Goal: Task Accomplishment & Management: Manage account settings

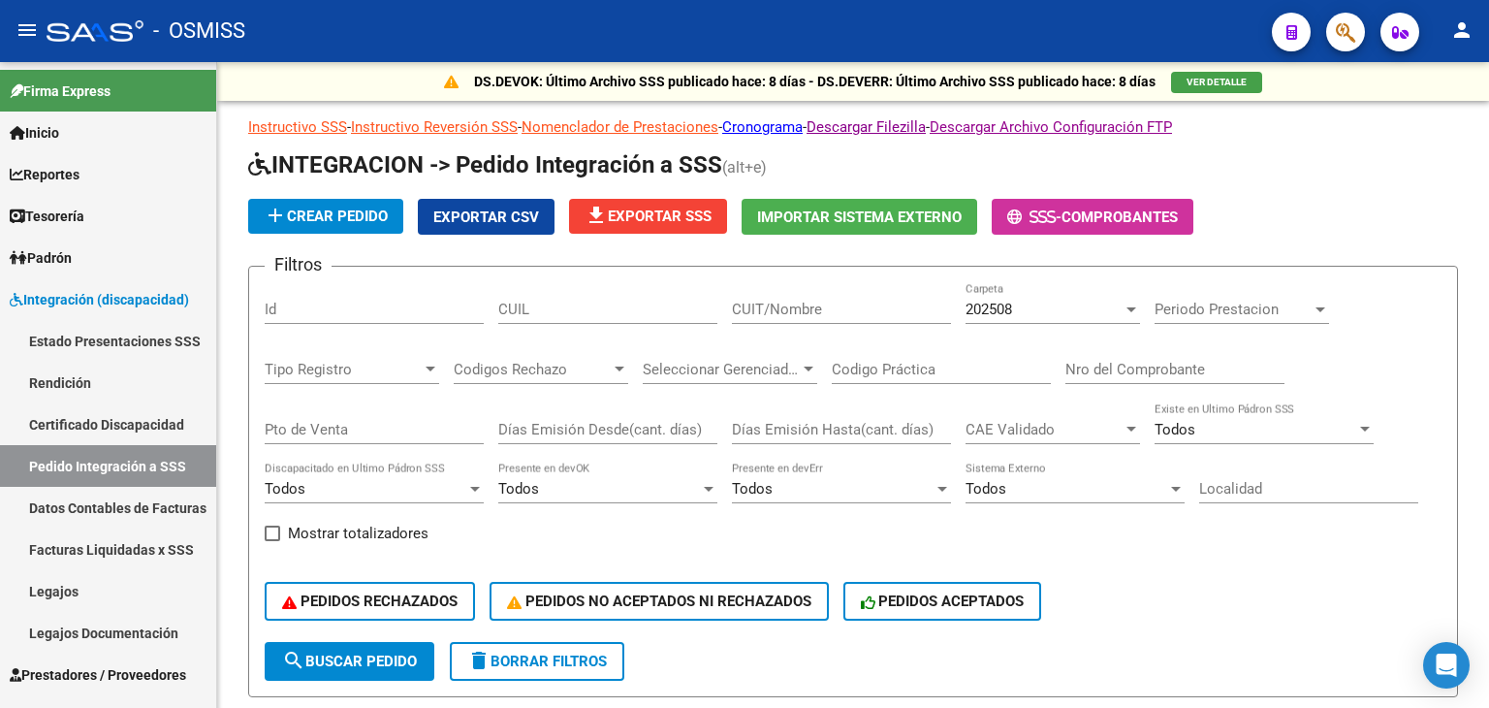
scroll to position [679, 0]
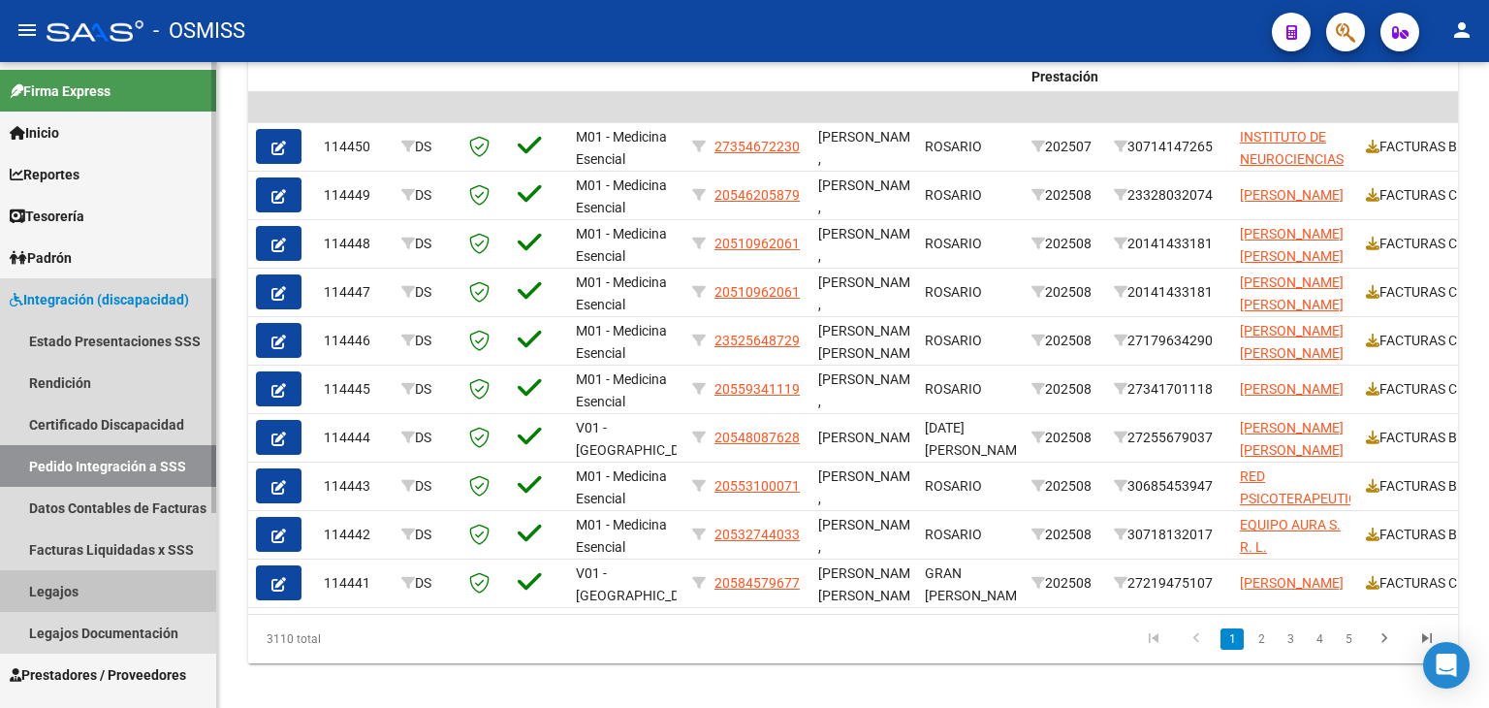
click at [72, 579] on link "Legajos" at bounding box center [108, 591] width 216 height 42
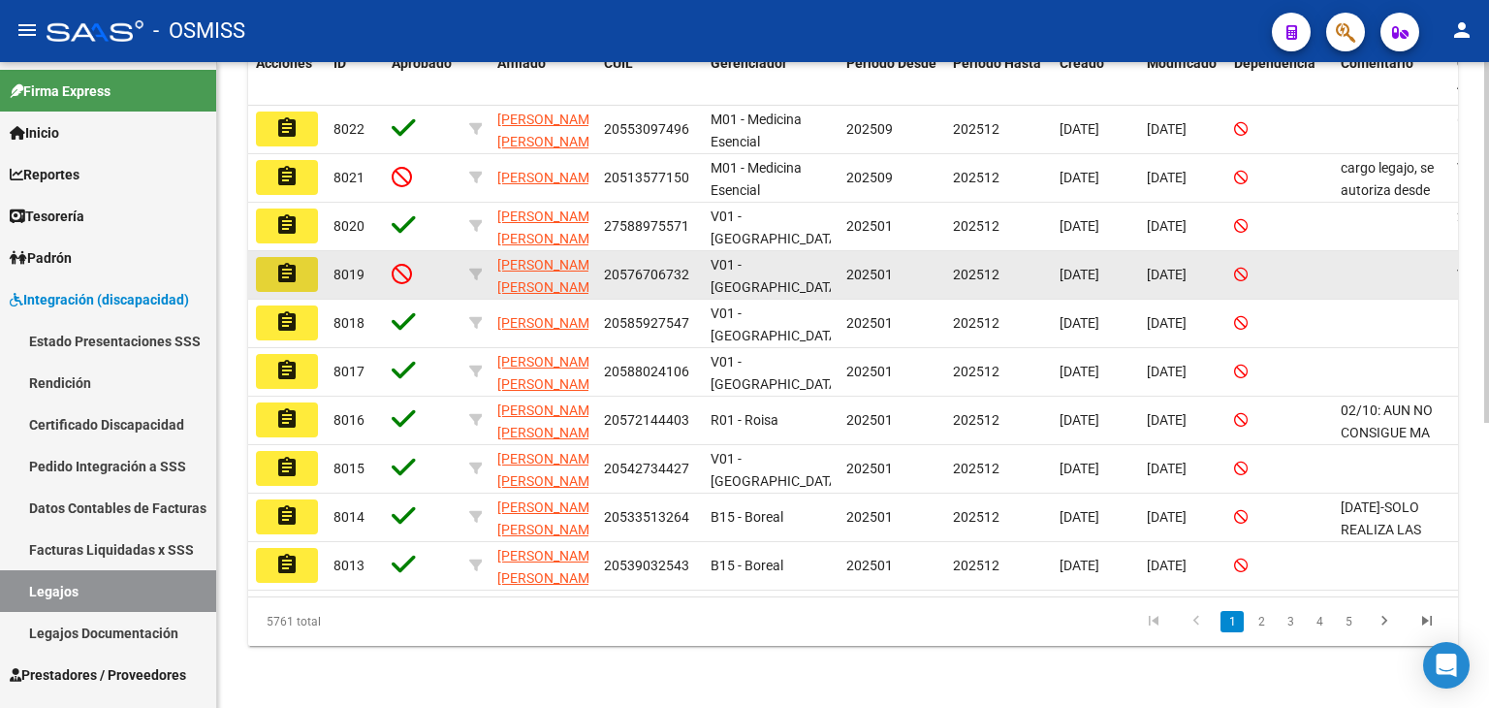
click at [302, 262] on button "assignment" at bounding box center [287, 274] width 62 height 35
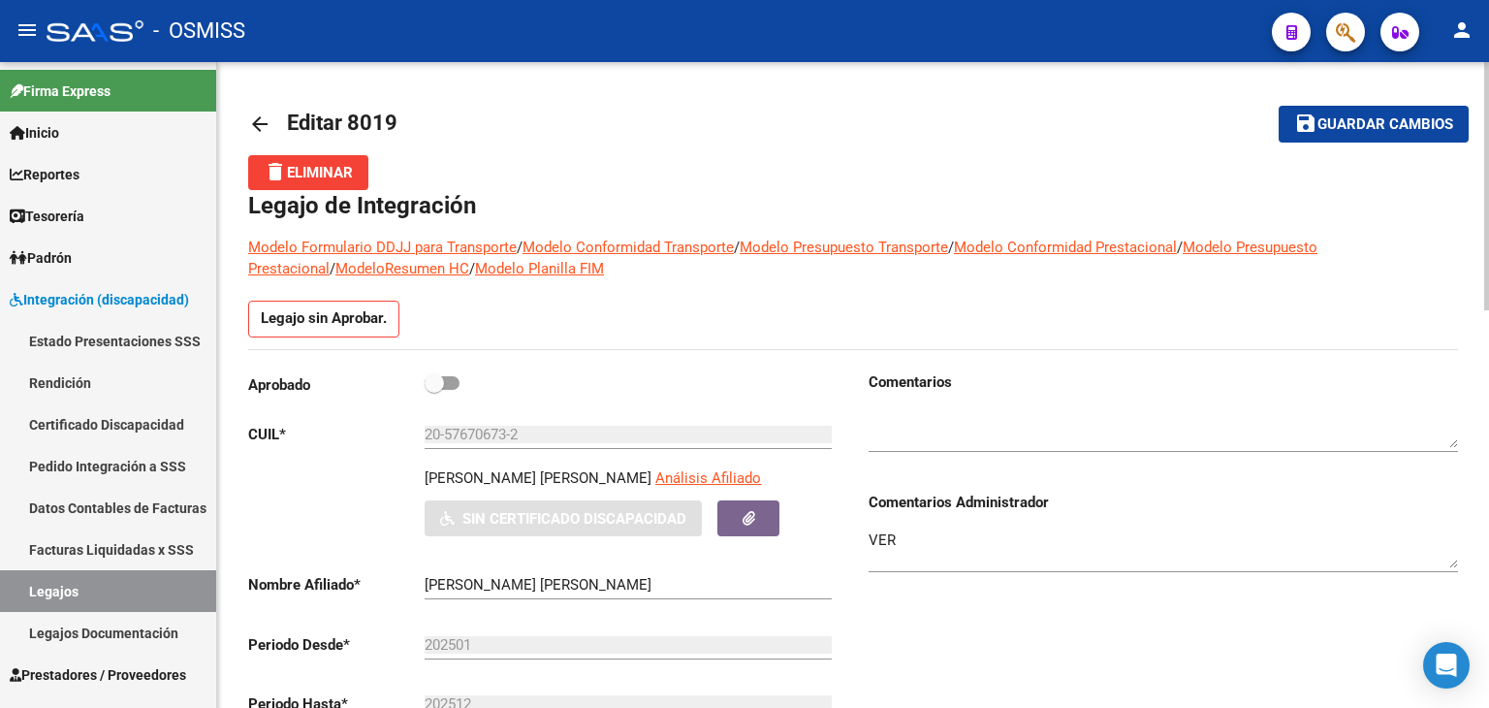
click at [627, 327] on div "Legajo sin Aprobar." at bounding box center [853, 325] width 1210 height 48
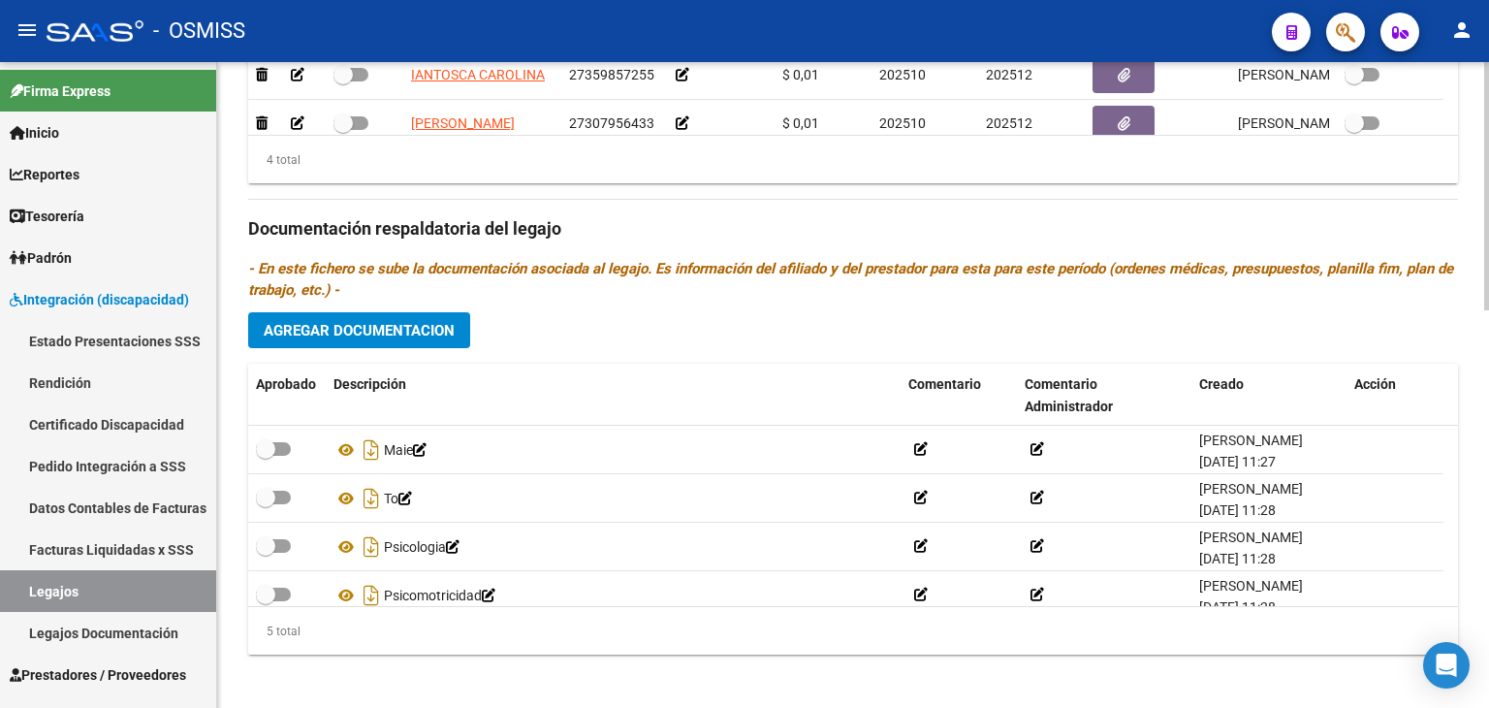
scroll to position [1035, 0]
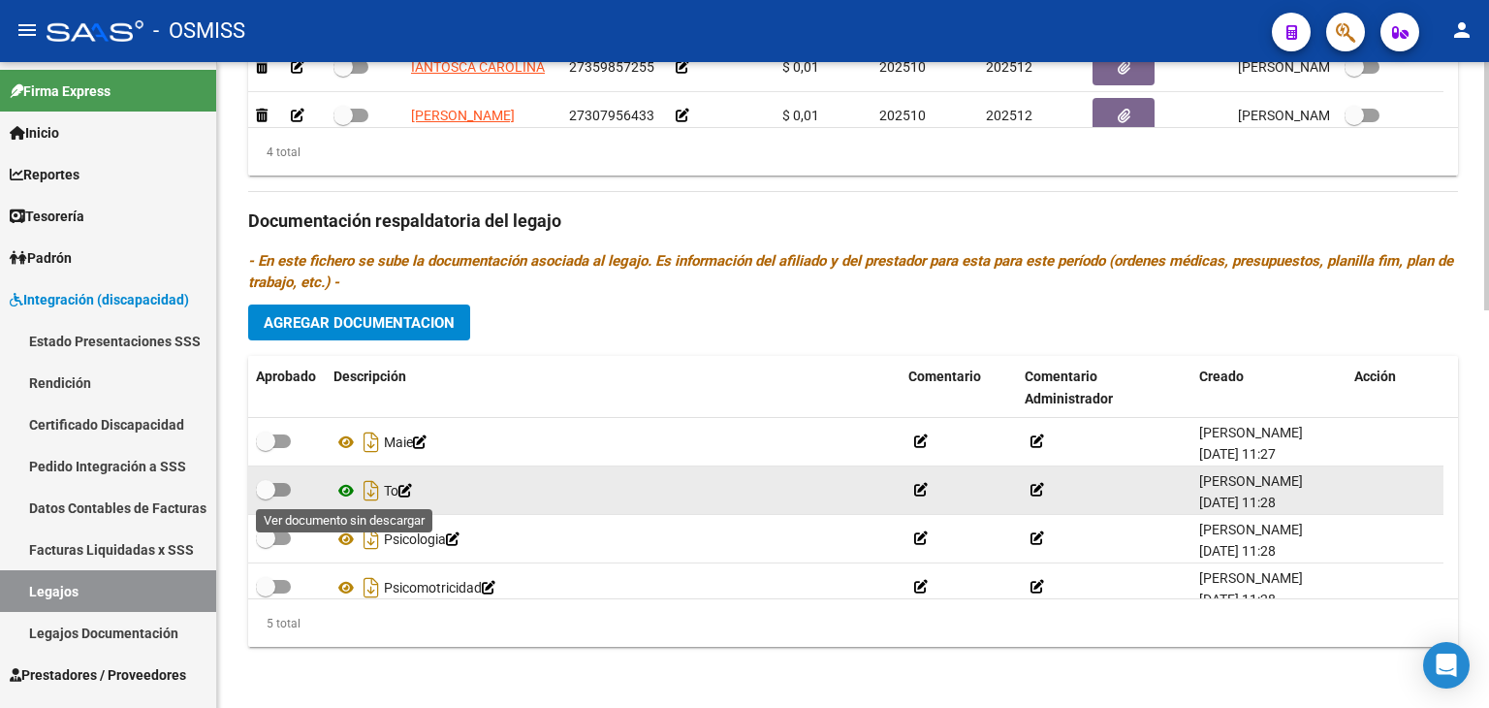
click at [349, 488] on icon at bounding box center [345, 490] width 25 height 23
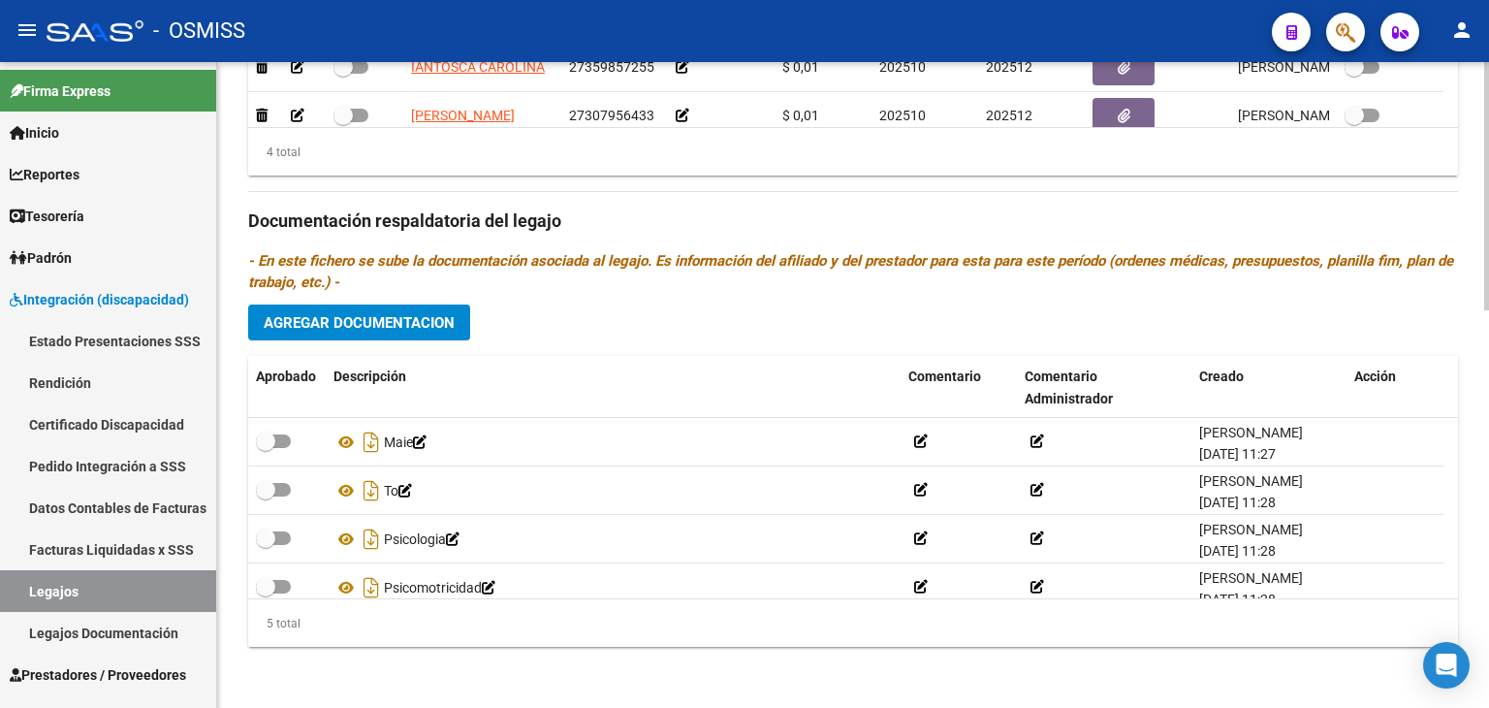
click at [555, 344] on div "Prestadores asociados al legajo Agregar Prestador Aprobado Prestador CUIT Comen…" at bounding box center [853, 218] width 1210 height 887
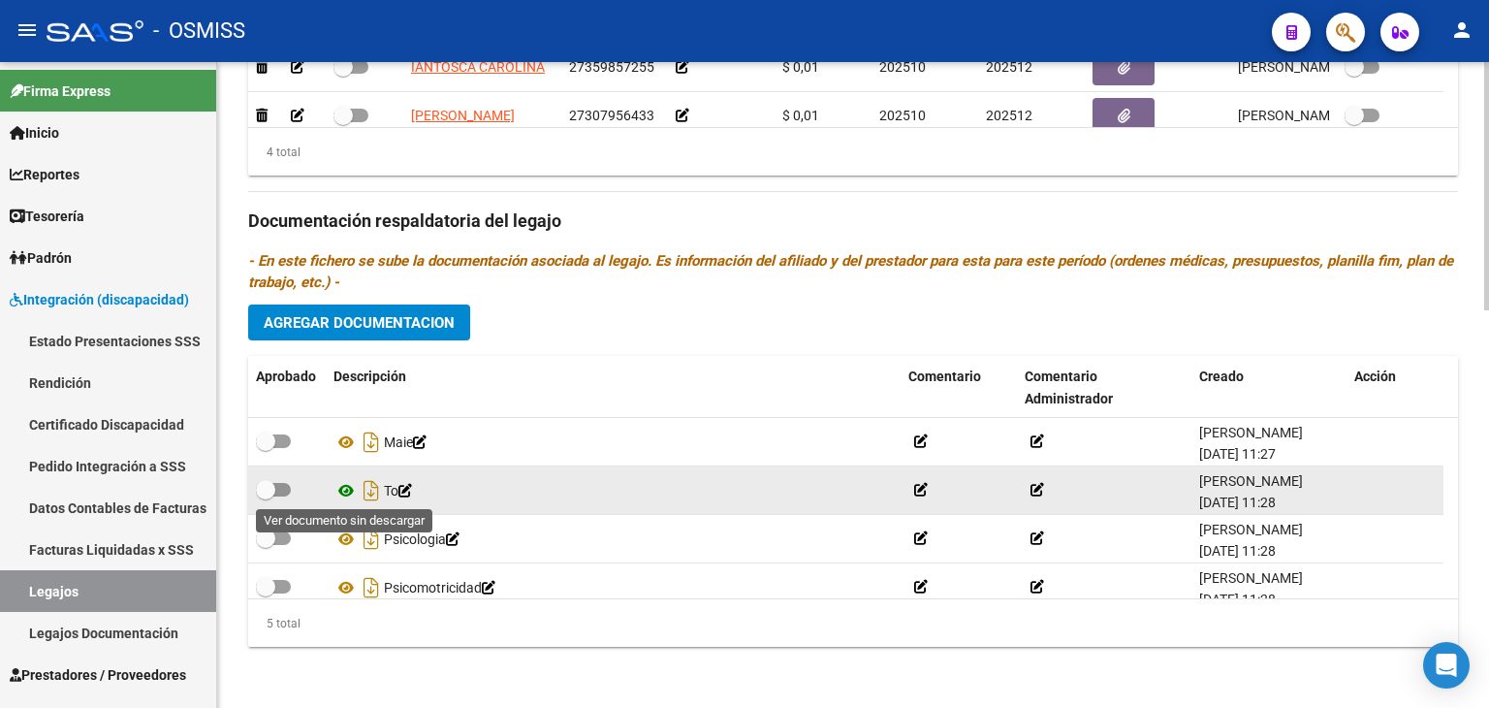
click at [345, 494] on icon at bounding box center [345, 490] width 25 height 23
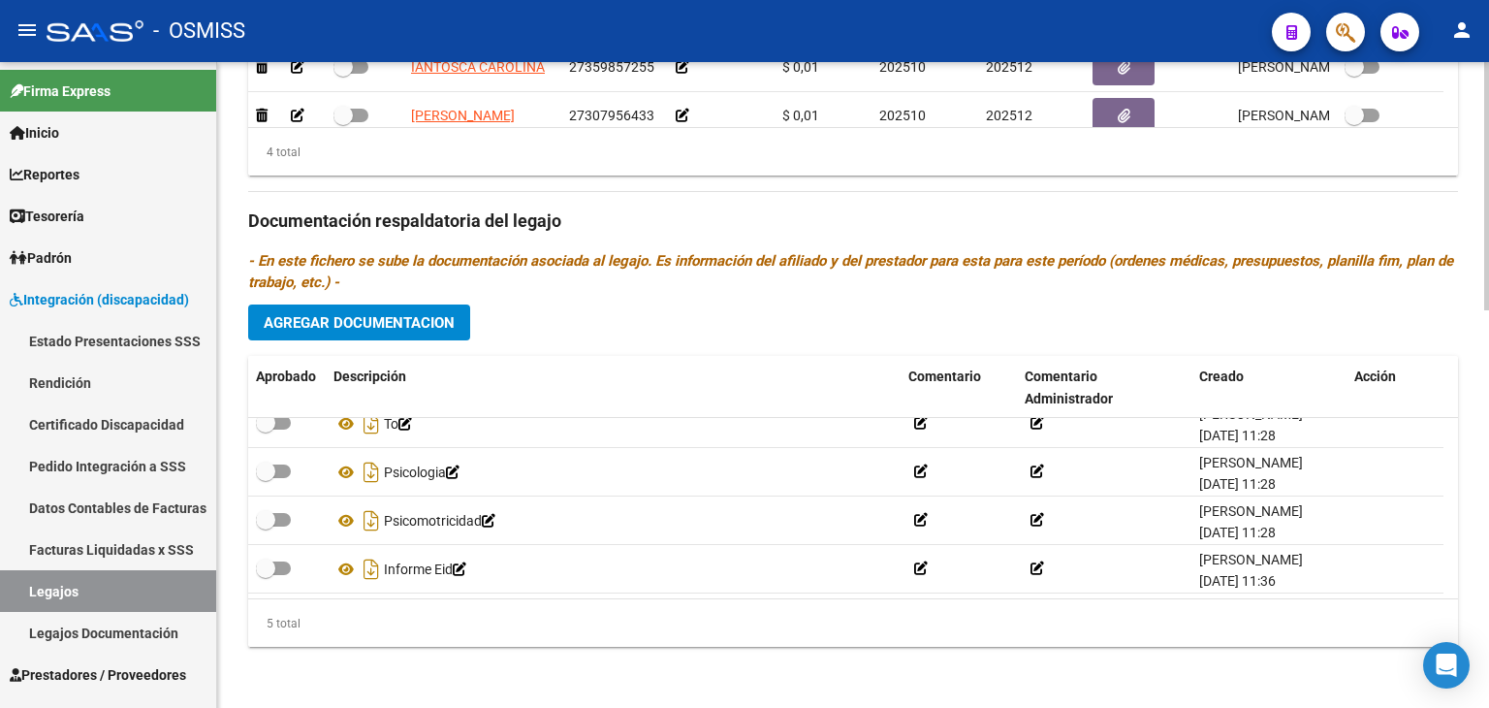
scroll to position [390, 0]
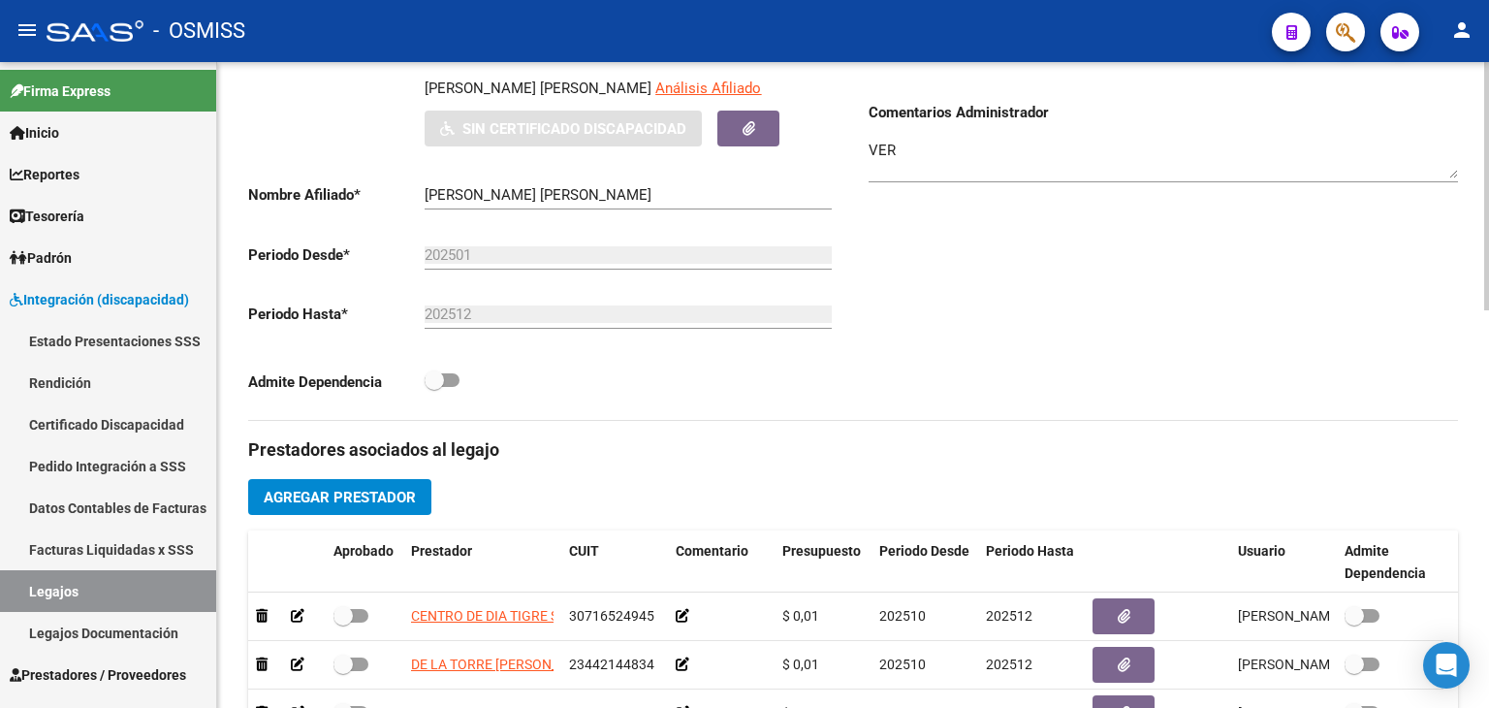
click at [1488, 291] on div at bounding box center [1486, 385] width 5 height 646
